Goal: Task Accomplishment & Management: Manage account settings

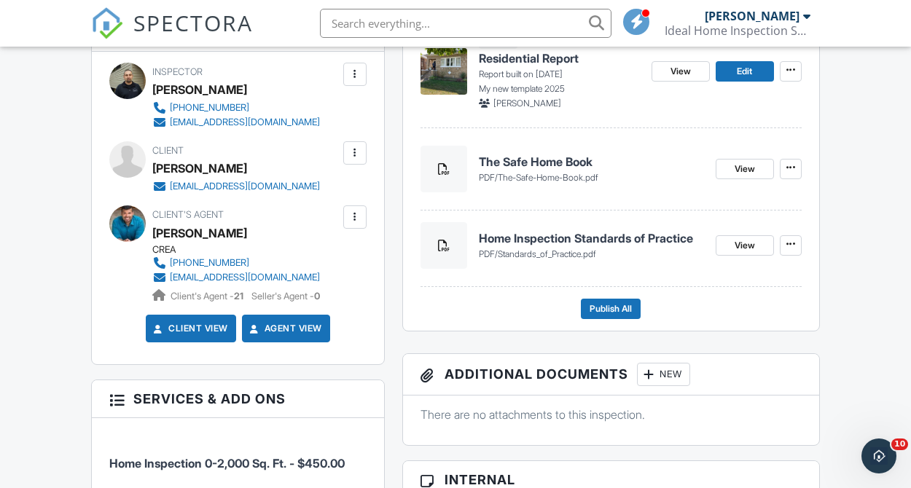
scroll to position [439, 0]
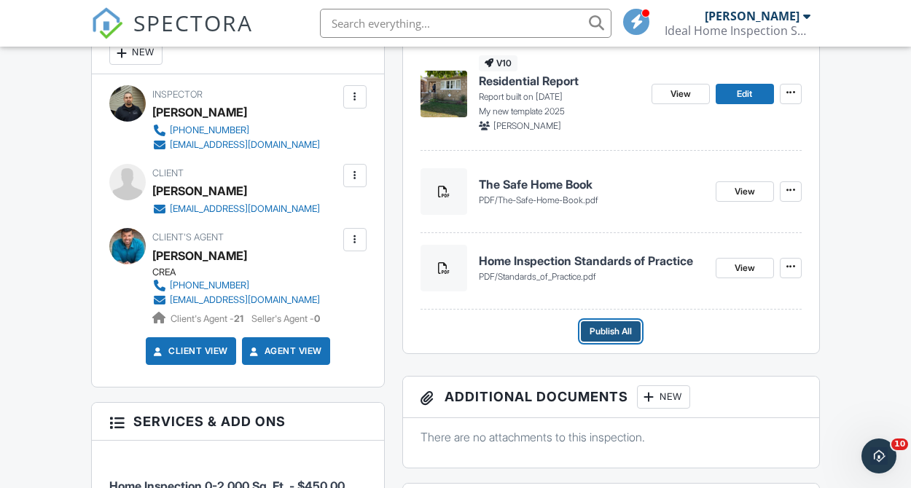
click at [626, 332] on span "Publish All" at bounding box center [610, 331] width 42 height 15
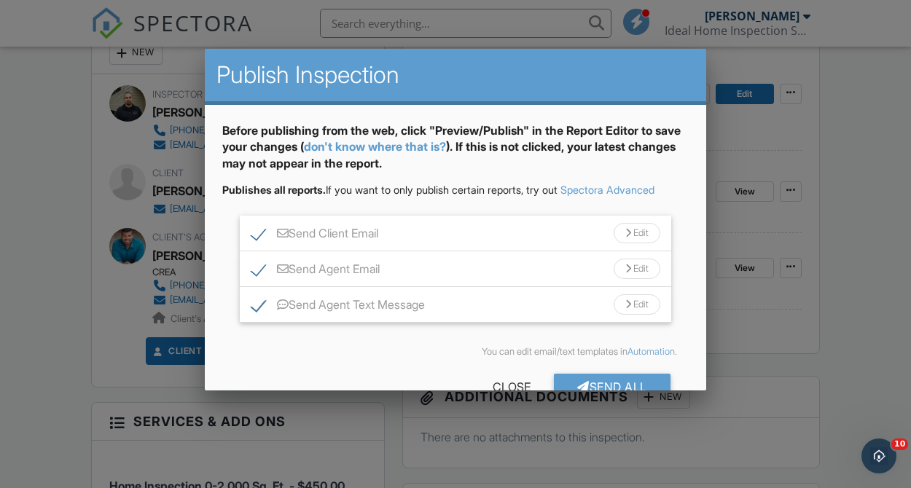
click at [257, 309] on label "Send Agent Text Message" at bounding box center [337, 307] width 173 height 18
checkbox input "false"
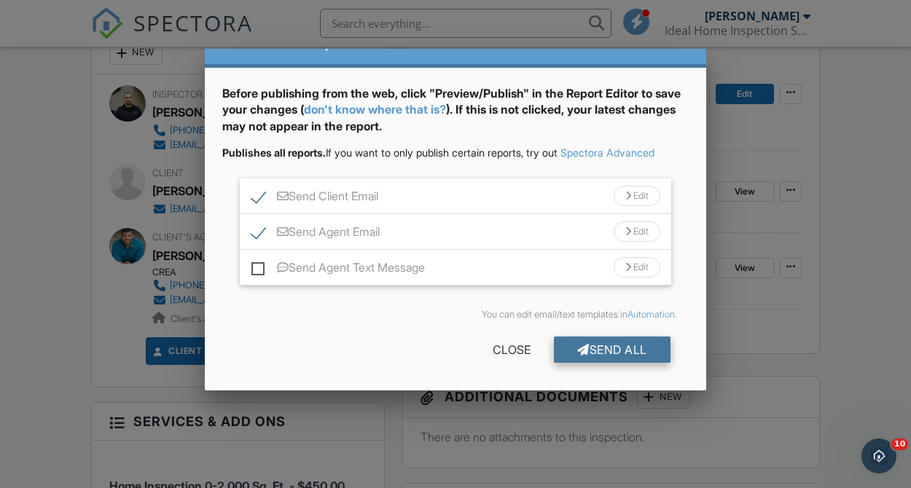
click at [595, 350] on div "Send All" at bounding box center [612, 350] width 117 height 26
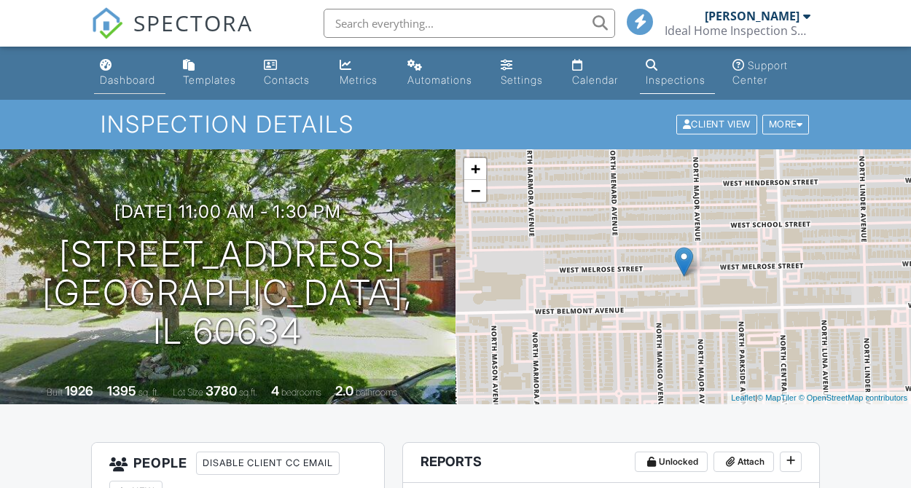
click at [132, 76] on div "Dashboard" at bounding box center [127, 80] width 55 height 12
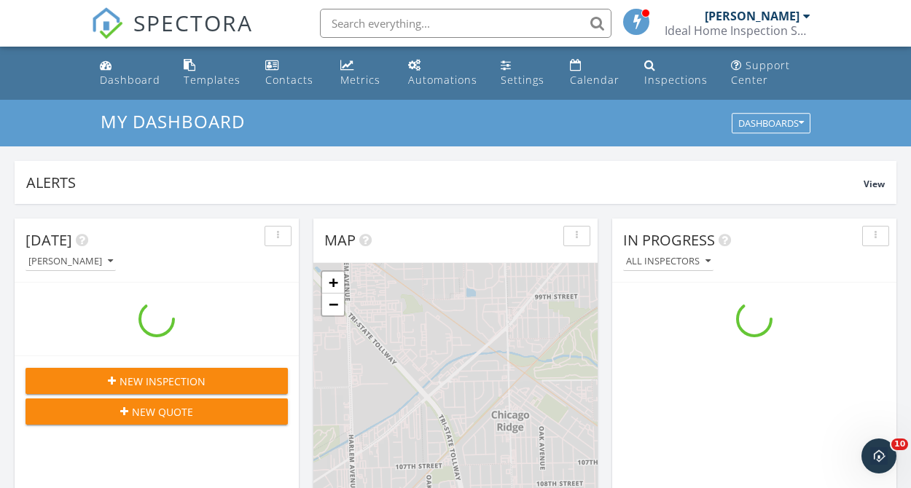
scroll to position [1327, 911]
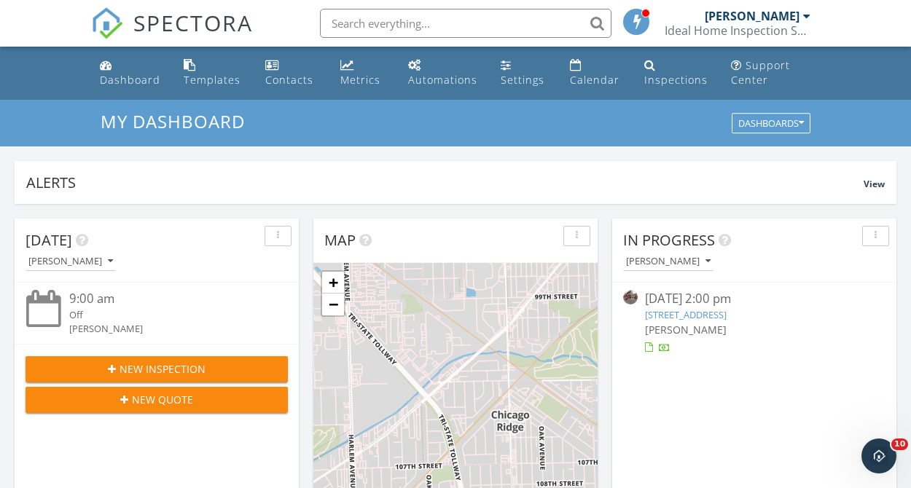
click at [672, 307] on div "09/27/25 2:00 pm" at bounding box center [754, 299] width 219 height 18
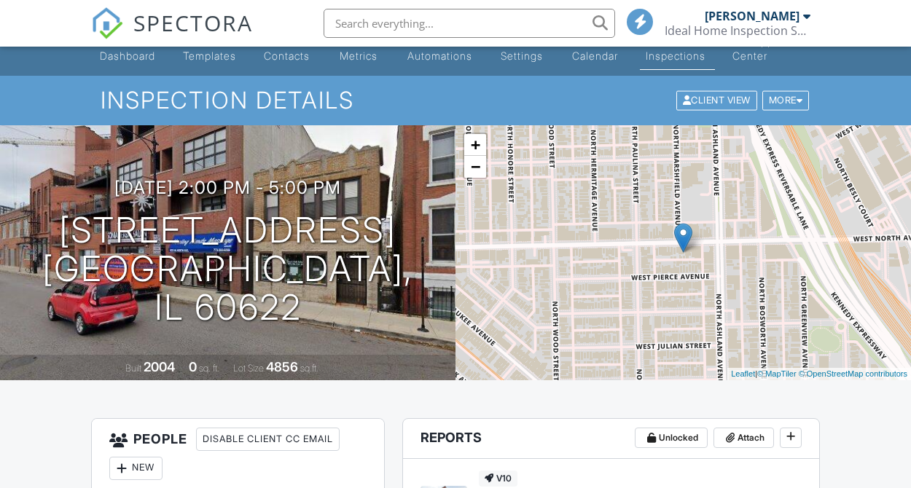
scroll to position [285, 0]
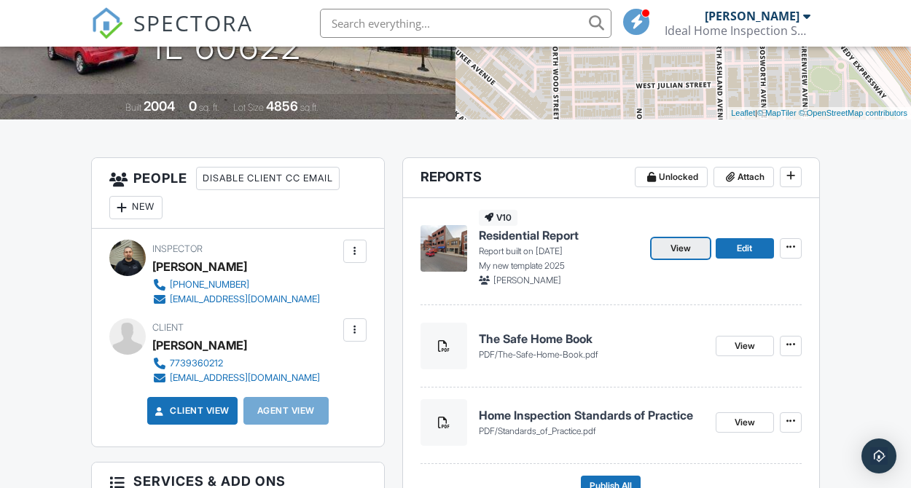
click at [670, 247] on span "View" at bounding box center [680, 248] width 20 height 15
